Goal: Task Accomplishment & Management: Complete application form

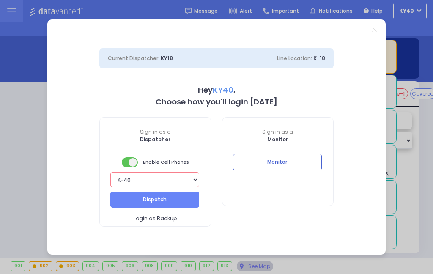
click at [175, 186] on select "Bay K-14 K-16 K-18 K-40 K-6 K-61 K-63 K-67 K-72 Medic 7 K-68 K-48 D-801 D-802 D…" at bounding box center [154, 179] width 89 height 15
select select "13"
click at [163, 202] on button "Dispatch" at bounding box center [154, 199] width 89 height 16
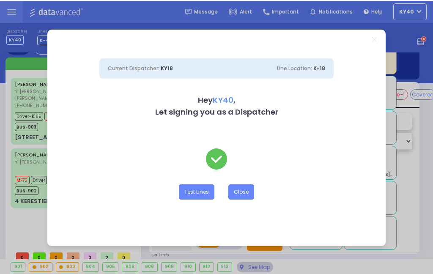
scroll to position [4, 0]
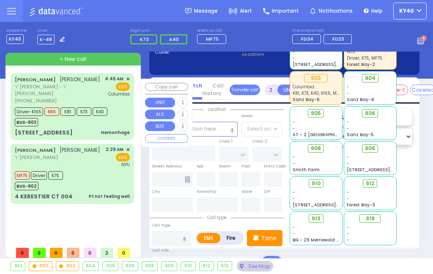
click at [251, 270] on div "See Map" at bounding box center [255, 266] width 36 height 11
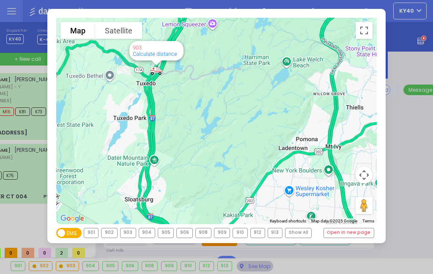
scroll to position [12, 0]
click at [252, 269] on div "To navigate the map with touch gestures double-tap and hold your finger on the …" at bounding box center [216, 137] width 433 height 274
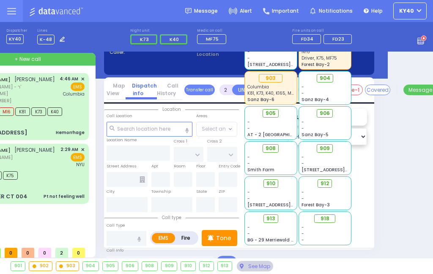
click at [254, 265] on div "See Map" at bounding box center [255, 266] width 36 height 11
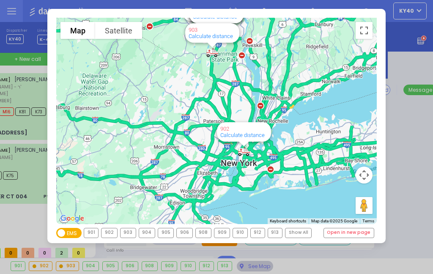
click at [251, 243] on div "To navigate the map with touch gestures double-tap and hold your finger on the …" at bounding box center [216, 126] width 338 height 234
click at [251, 271] on div "To navigate the map with touch gestures double-tap and hold your finger on the …" at bounding box center [216, 137] width 433 height 274
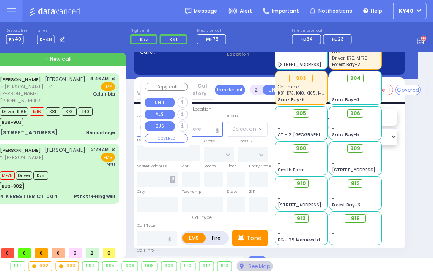
scroll to position [4, 0]
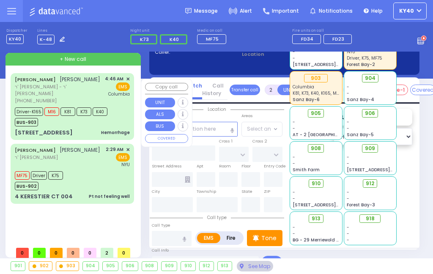
click at [107, 129] on div "Hemorrhage" at bounding box center [115, 132] width 29 height 8
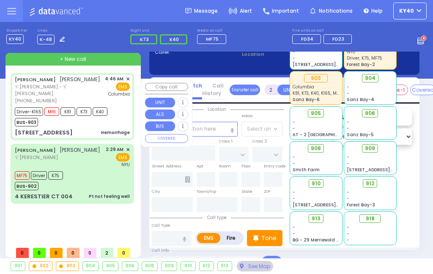
type input "6"
select select
type input "ACRES RD"
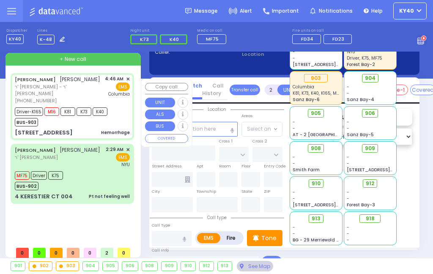
type input "DINEV RD"
type input "[STREET_ADDRESS]"
type input "203"
type input "[PERSON_NAME]"
type input "[US_STATE]"
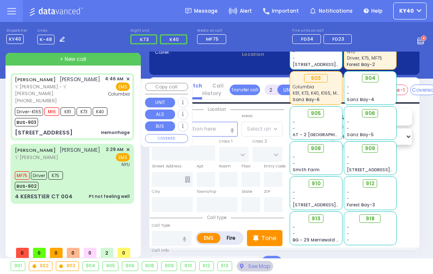
type input "10950"
type input "Hemorrhage"
radio input "true"
type input "[PERSON_NAME]"
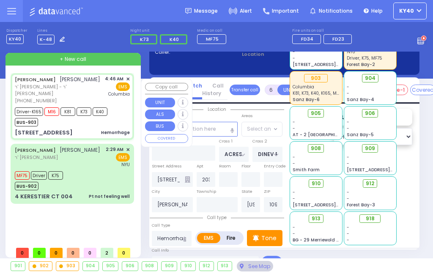
type input "[PERSON_NAME]"
type input "[GEOGRAPHIC_DATA]"
type input "41"
select select "Year"
select select "[DEMOGRAPHIC_DATA]"
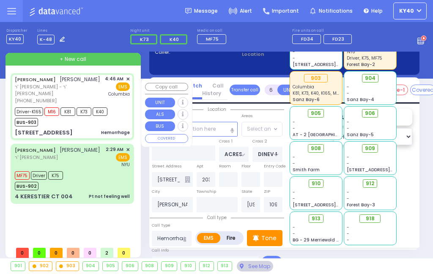
type input "04:46"
type input "04:49"
type input "04:52"
type input "05:08"
type input "05:42"
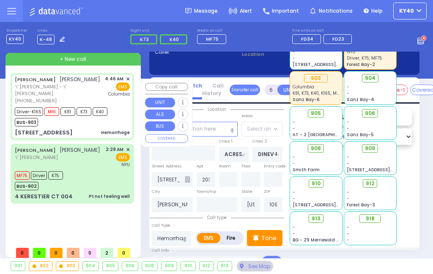
type input "05:52"
type input "[US_STATE][GEOGRAPHIC_DATA]- [GEOGRAPHIC_DATA]"
select select "Hatzalah Garages"
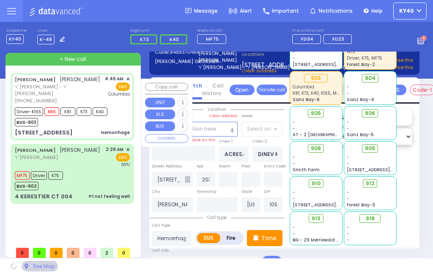
select select "PALM TREE"
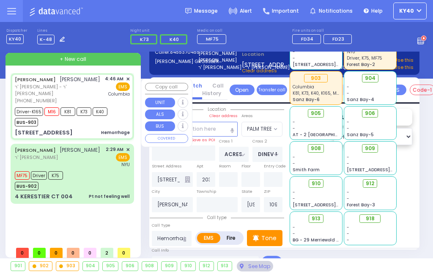
select select
radio input "true"
select select "Year"
select select "[DEMOGRAPHIC_DATA]"
select select "Hatzalah Garages"
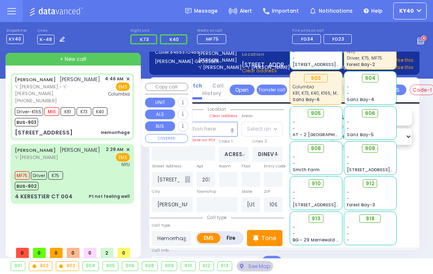
select select "PALM TREE"
select select
radio input "true"
select select "Year"
select select "[DEMOGRAPHIC_DATA]"
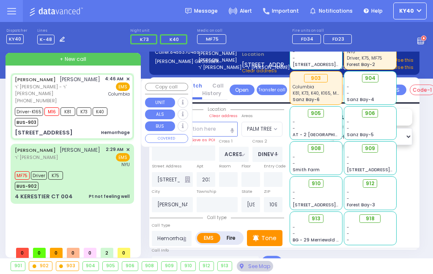
select select "Hatzalah Garages"
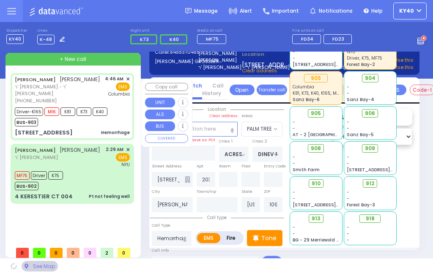
select select "PALM TREE"
radio input "true"
select select "Year"
select select "[DEMOGRAPHIC_DATA]"
select select "Hatzalah Garages"
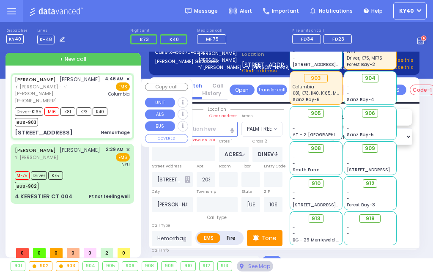
select select
radio input "true"
select select "Year"
select select "[DEMOGRAPHIC_DATA]"
select select "Hatzalah Garages"
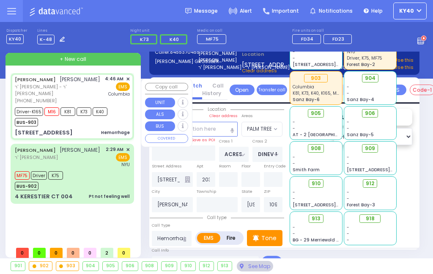
select select "PALM TREE"
radio input "true"
select select "Year"
select select "[DEMOGRAPHIC_DATA]"
select select "PALM TREE"
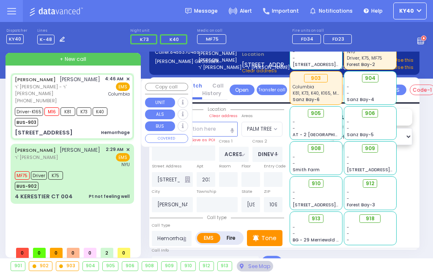
select select "Hatzalah Garages"
select select
radio input "true"
select select "Year"
select select "[DEMOGRAPHIC_DATA]"
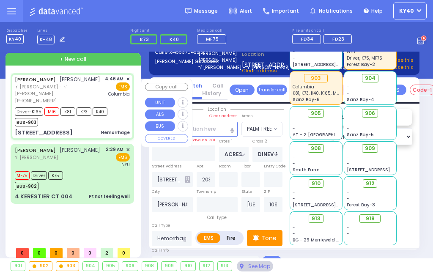
select select "Hatzalah Garages"
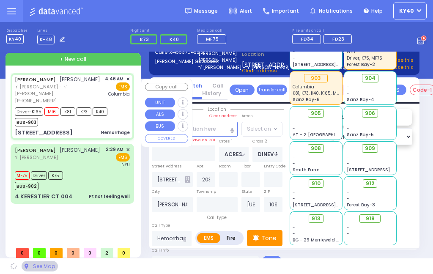
select select "PALM TREE"
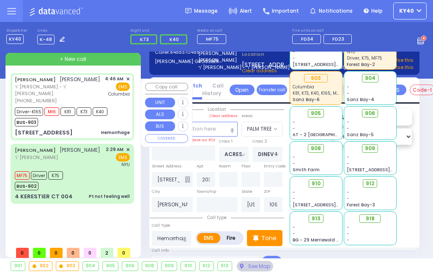
select select
radio input "true"
select select "Year"
select select "[DEMOGRAPHIC_DATA]"
select select "Hatzalah Garages"
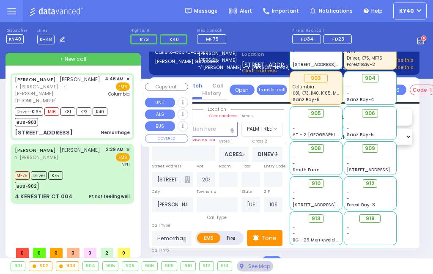
select select "PALM TREE"
select select
radio input "true"
select select "Year"
select select "[DEMOGRAPHIC_DATA]"
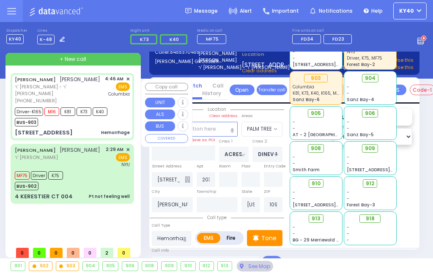
select select "Hatzalah Garages"
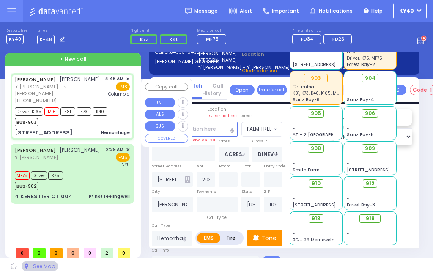
select select "PALM TREE"
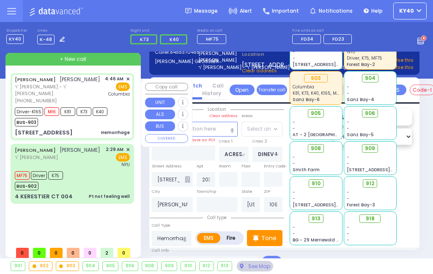
radio input "true"
select select "Year"
select select "[DEMOGRAPHIC_DATA]"
select select "Hatzalah Garages"
select select "PALM TREE"
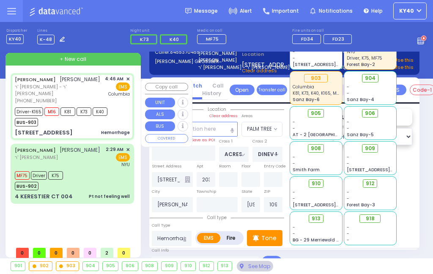
scroll to position [0, 0]
